Goal: Transaction & Acquisition: Download file/media

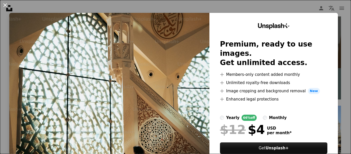
click at [3, 5] on button "An X shape" at bounding box center [5, 5] width 6 height 6
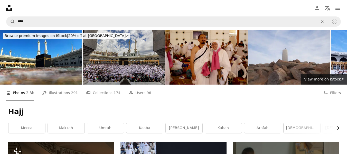
click at [338, 128] on icon "Chevron right" at bounding box center [338, 127] width 5 height 5
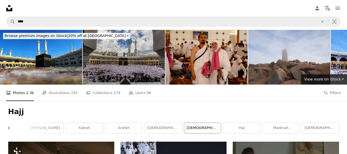
click at [198, 130] on link "[DEMOGRAPHIC_DATA]" at bounding box center [202, 128] width 37 height 10
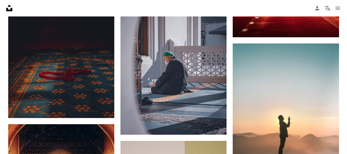
scroll to position [591, 0]
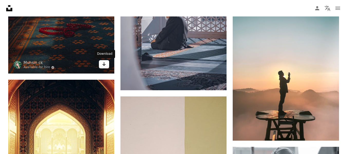
click at [103, 66] on icon "Arrow pointing down" at bounding box center [104, 64] width 4 height 6
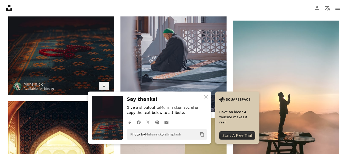
scroll to position [540, 0]
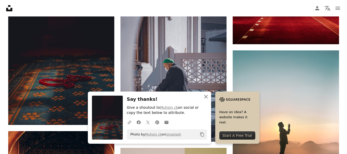
click at [206, 96] on icon "An X shape" at bounding box center [206, 97] width 6 height 6
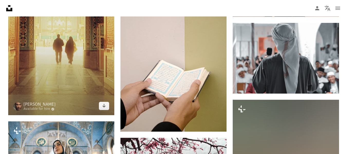
scroll to position [746, 0]
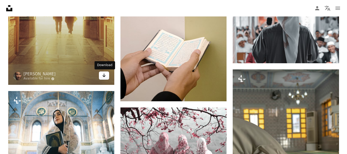
click at [104, 77] on icon "Arrow pointing down" at bounding box center [104, 75] width 4 height 6
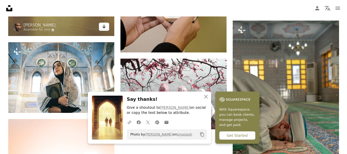
scroll to position [797, 0]
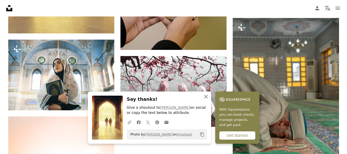
click at [207, 96] on icon "An X shape" at bounding box center [206, 97] width 6 height 6
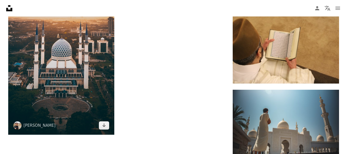
scroll to position [977, 0]
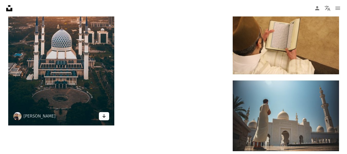
click at [104, 118] on icon "Arrow pointing down" at bounding box center [104, 116] width 4 height 6
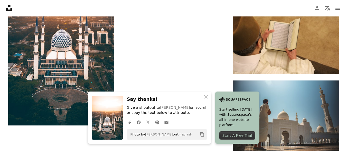
click at [207, 97] on icon "An X shape" at bounding box center [206, 97] width 6 height 6
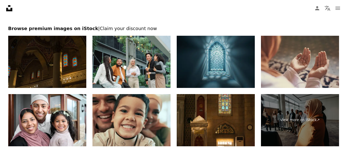
scroll to position [1106, 0]
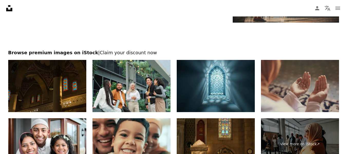
click at [313, 94] on img at bounding box center [300, 86] width 78 height 52
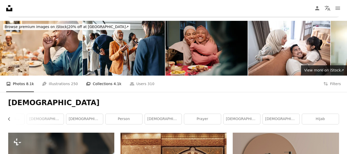
scroll to position [0, 0]
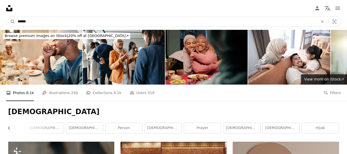
drag, startPoint x: 32, startPoint y: 22, endPoint x: 0, endPoint y: 33, distance: 34.2
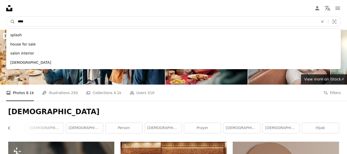
type input "*****"
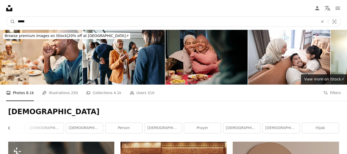
click button "A magnifying glass" at bounding box center [10, 22] width 9 height 10
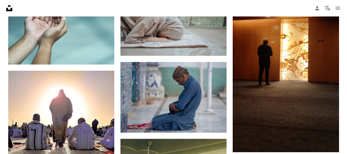
scroll to position [334, 0]
